Goal: Task Accomplishment & Management: Manage account settings

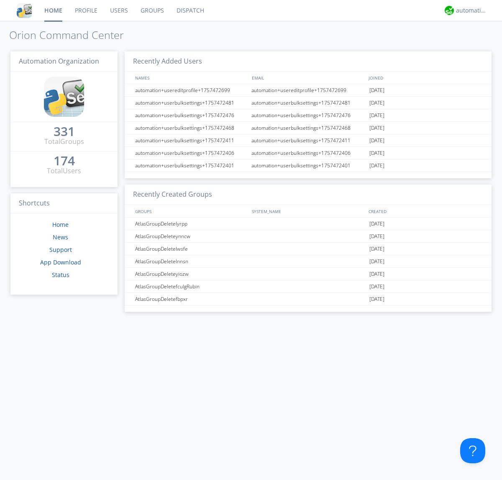
click at [151, 10] on link "Groups" at bounding box center [152, 10] width 36 height 21
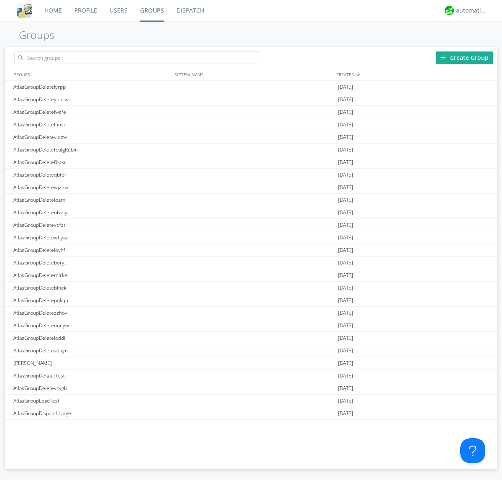
click at [151, 10] on link "Groups" at bounding box center [152, 10] width 36 height 21
click at [465, 57] on div "Create Group" at bounding box center [464, 57] width 57 height 13
click at [151, 10] on link "Groups" at bounding box center [152, 10] width 36 height 21
type input "AtlasGroupDeletefrbus"
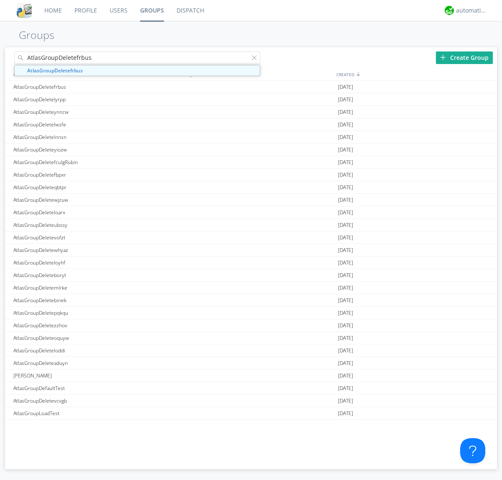
click at [118, 10] on link "Users" at bounding box center [118, 10] width 31 height 21
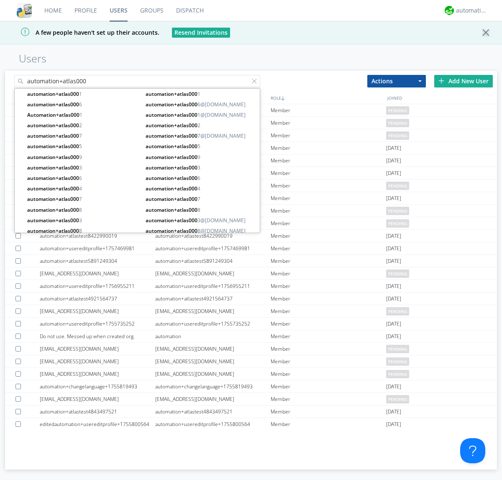
type input "automation+atlas000"
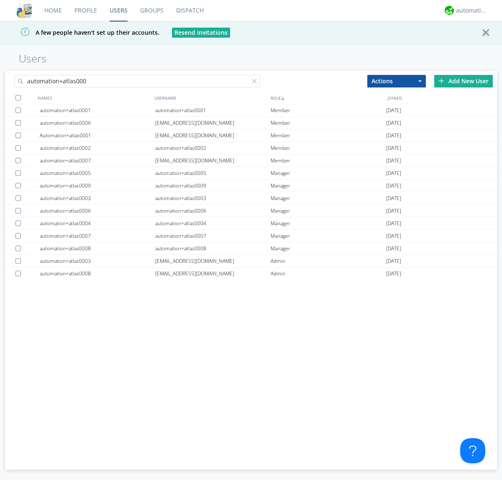
click at [18, 98] on div at bounding box center [17, 97] width 5 height 5
click at [397, 81] on button "Actions" at bounding box center [396, 81] width 59 height 13
click at [0, 0] on link "Add to Group" at bounding box center [0, 0] width 0 height 0
click at [118, 10] on link "Users" at bounding box center [118, 10] width 31 height 21
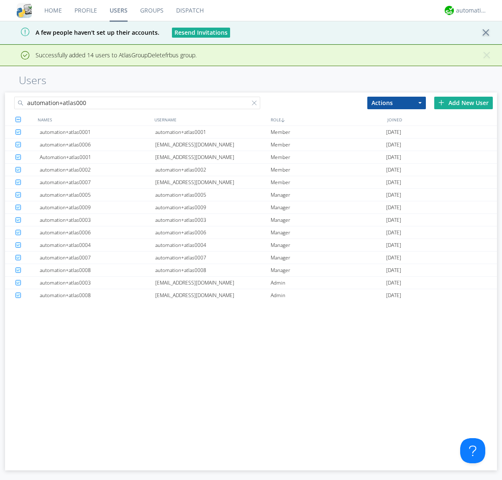
click at [256, 104] on div at bounding box center [256, 104] width 8 height 8
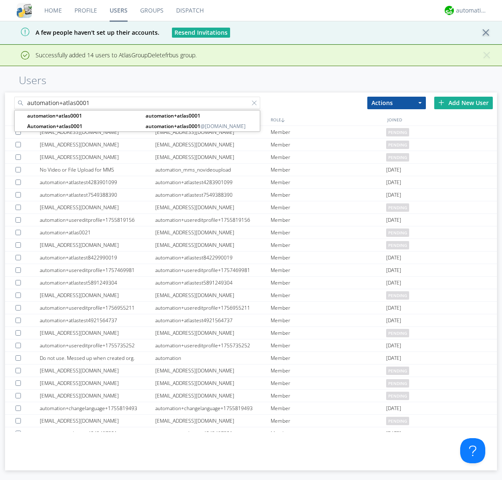
type input "automation+atlas0001"
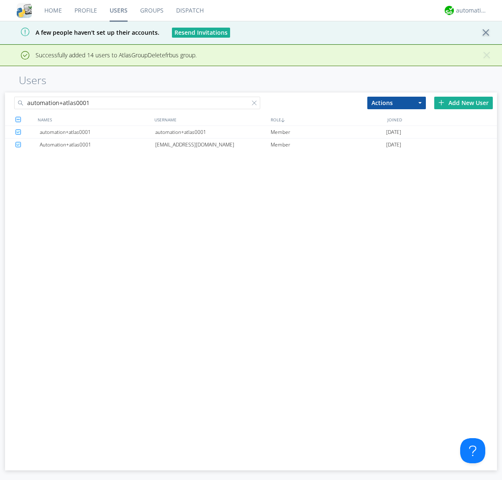
click at [213, 132] on div "automation+atlas0001" at bounding box center [213, 132] width 116 height 12
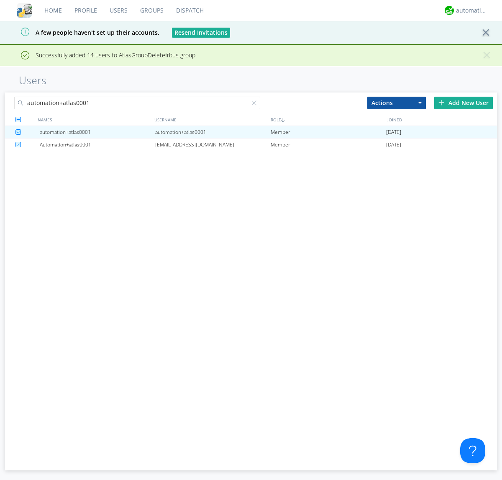
click at [151, 10] on link "Groups" at bounding box center [152, 10] width 36 height 21
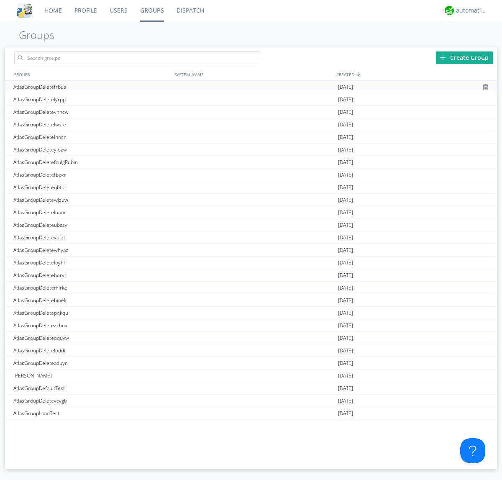
click at [483, 87] on div at bounding box center [487, 87] width 8 height 7
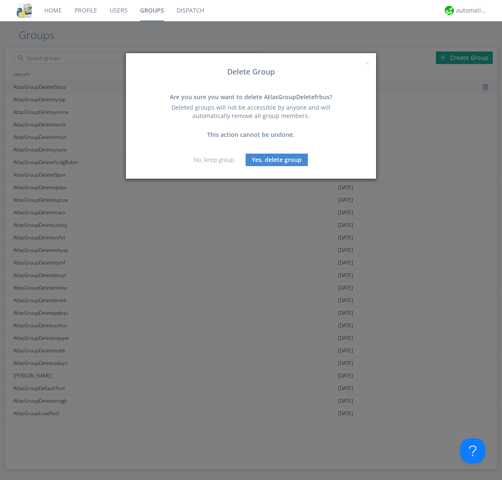
click at [277, 159] on button "Yes, delete group" at bounding box center [277, 160] width 62 height 13
